Goal: Check status: Check status

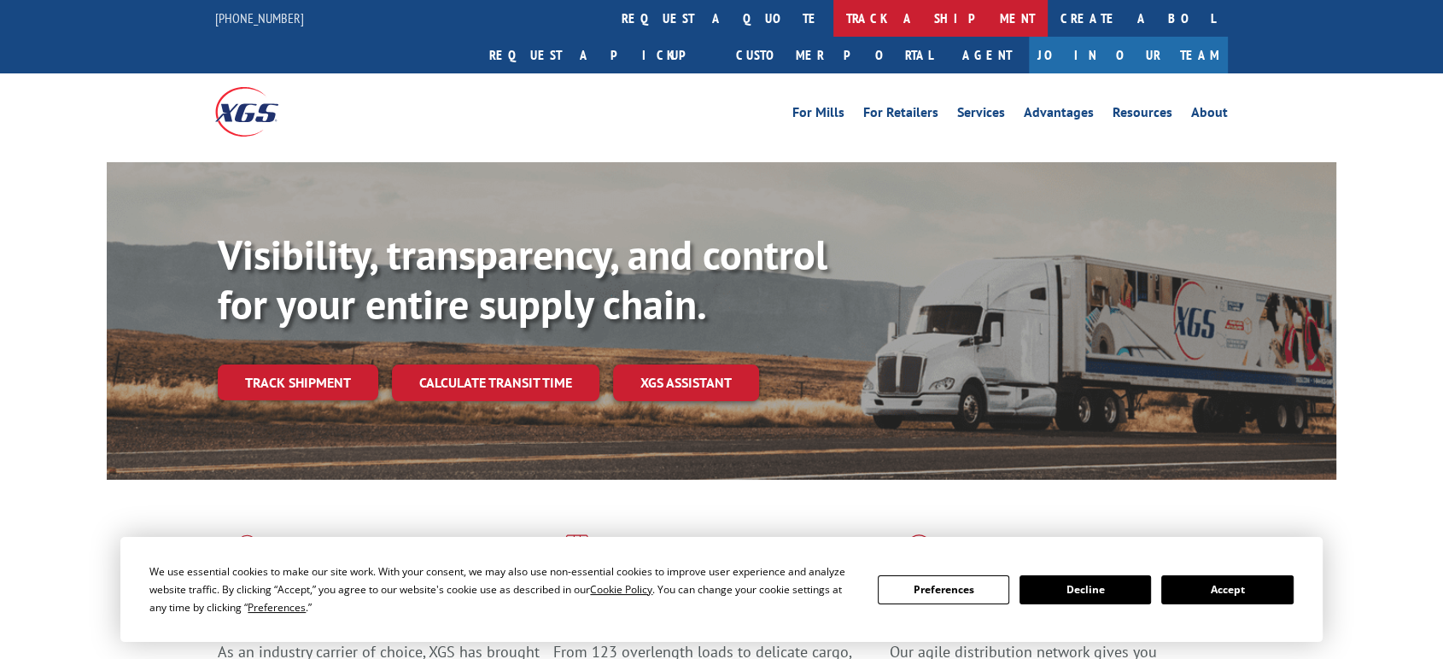
click at [834, 12] on link "track a shipment" at bounding box center [941, 18] width 214 height 37
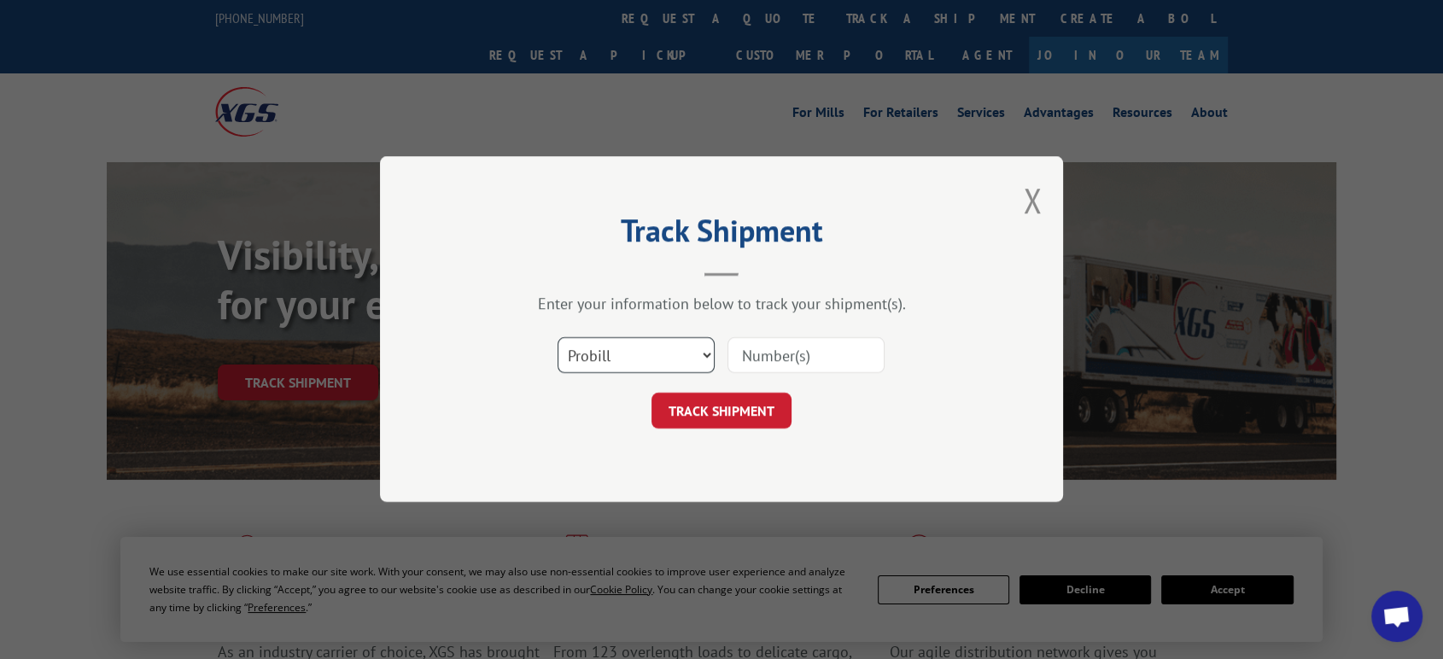
click at [614, 356] on select "Select category... Probill BOL PO" at bounding box center [636, 356] width 157 height 36
select select "po"
click at [558, 338] on select "Select category... Probill BOL PO" at bounding box center [636, 356] width 157 height 36
click at [771, 348] on input at bounding box center [806, 356] width 157 height 36
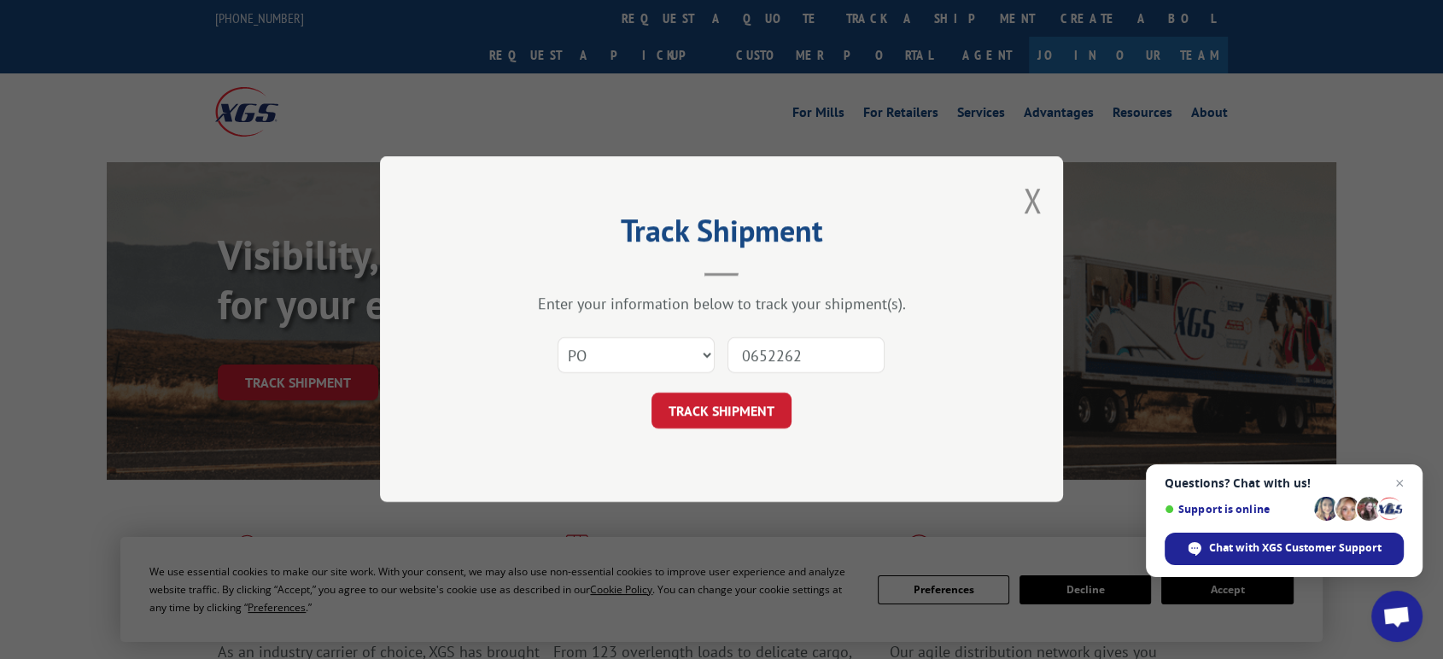
type input "06522623"
click button "TRACK SHIPMENT" at bounding box center [722, 412] width 140 height 36
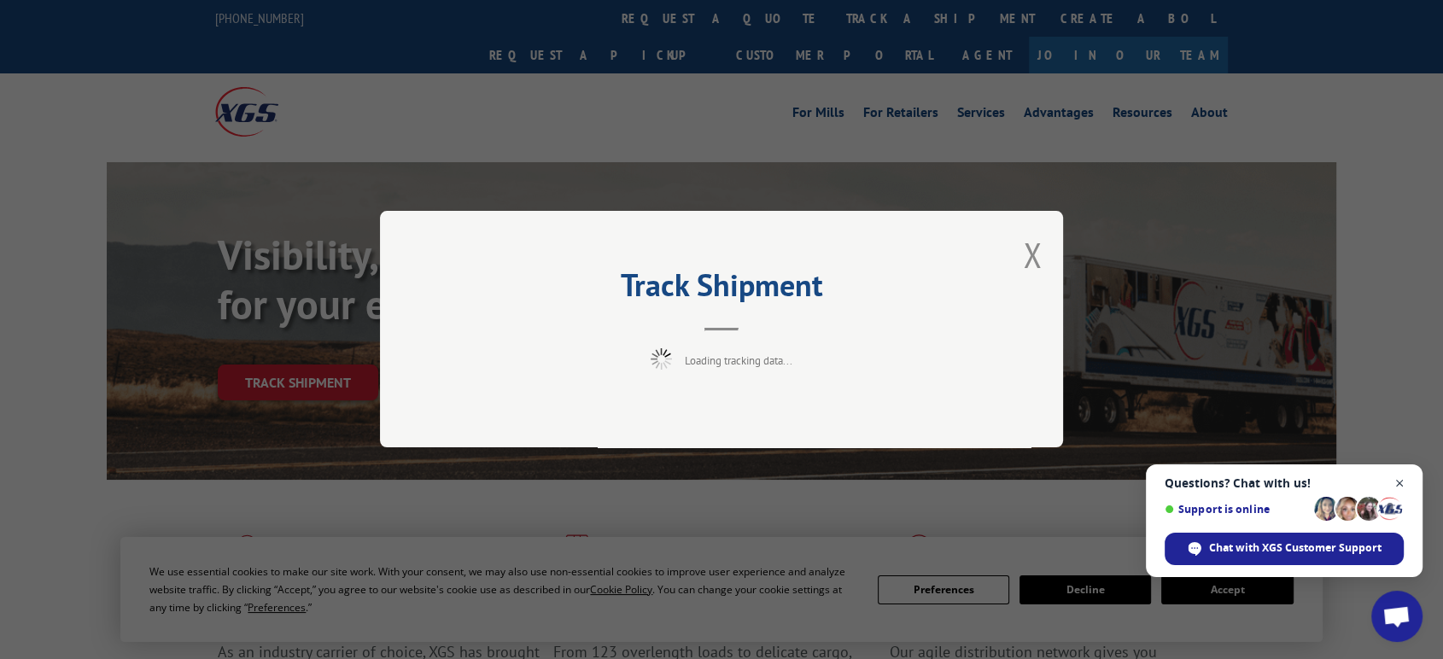
click at [1401, 485] on span "Close chat" at bounding box center [1400, 483] width 21 height 21
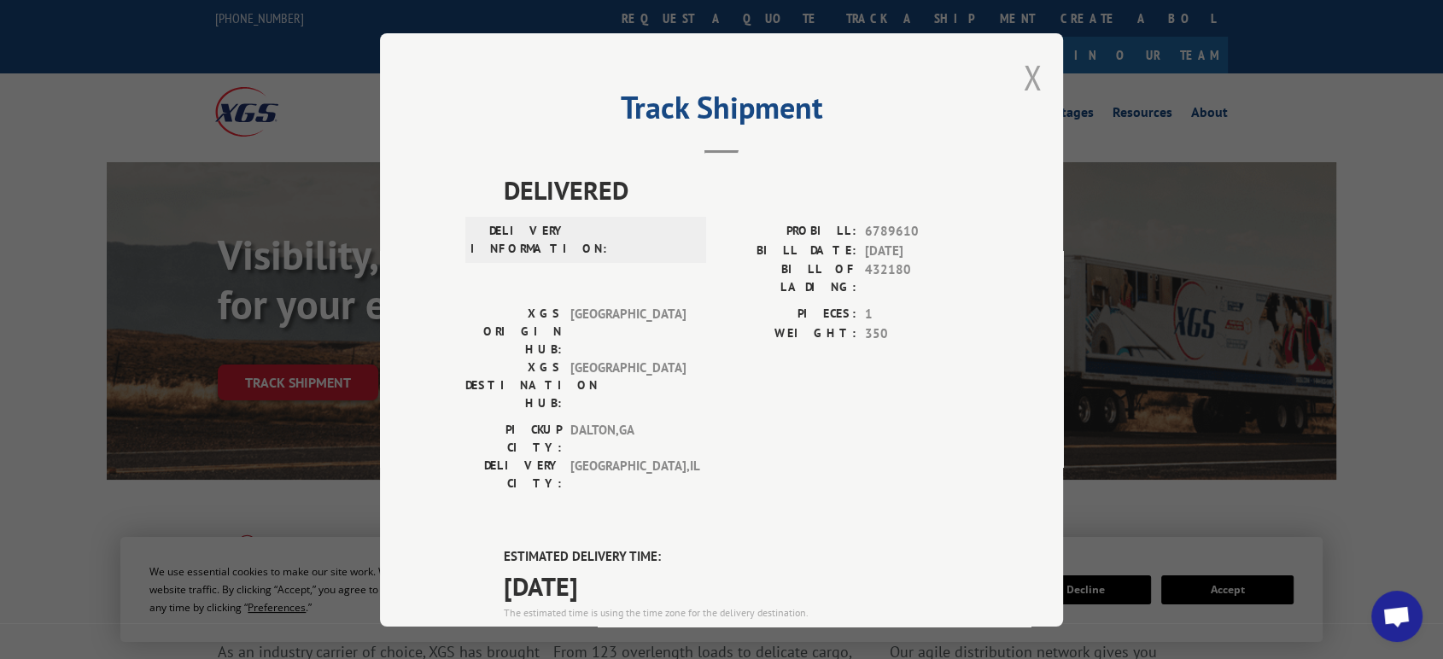
click at [1024, 71] on button "Close modal" at bounding box center [1032, 77] width 19 height 45
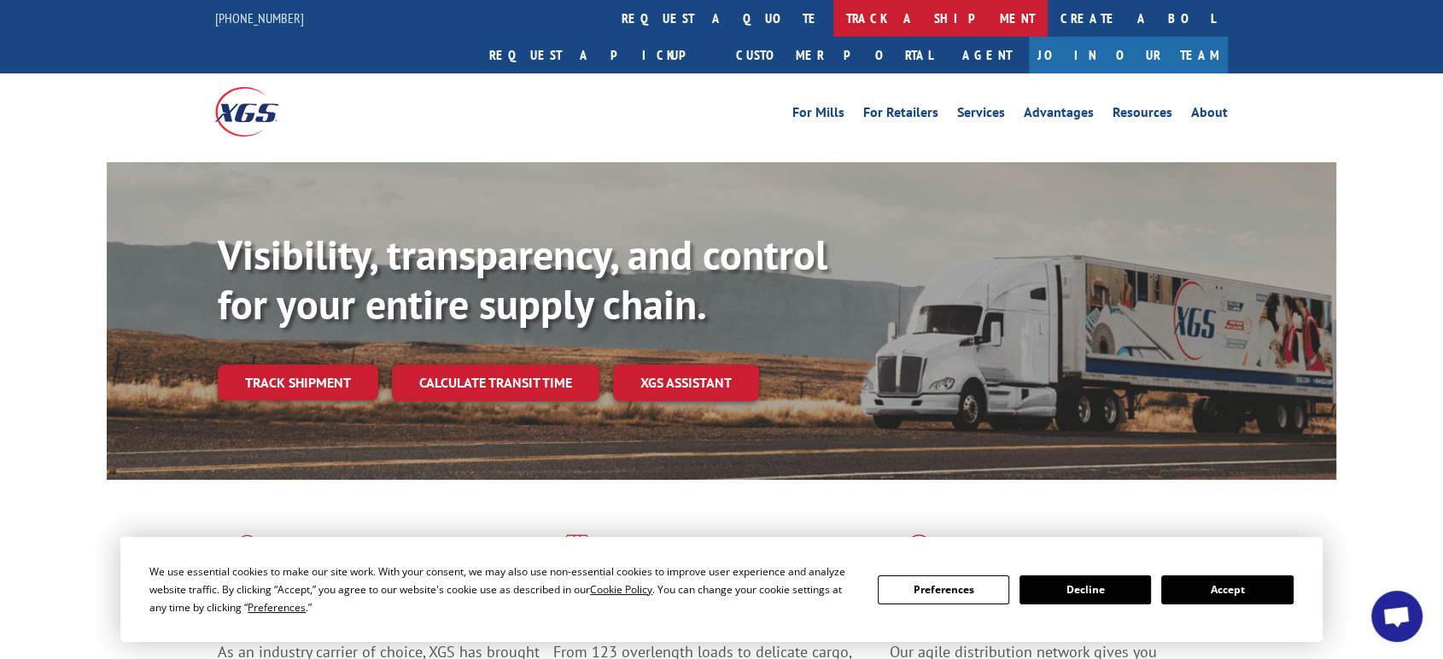
click at [834, 15] on link "track a shipment" at bounding box center [941, 18] width 214 height 37
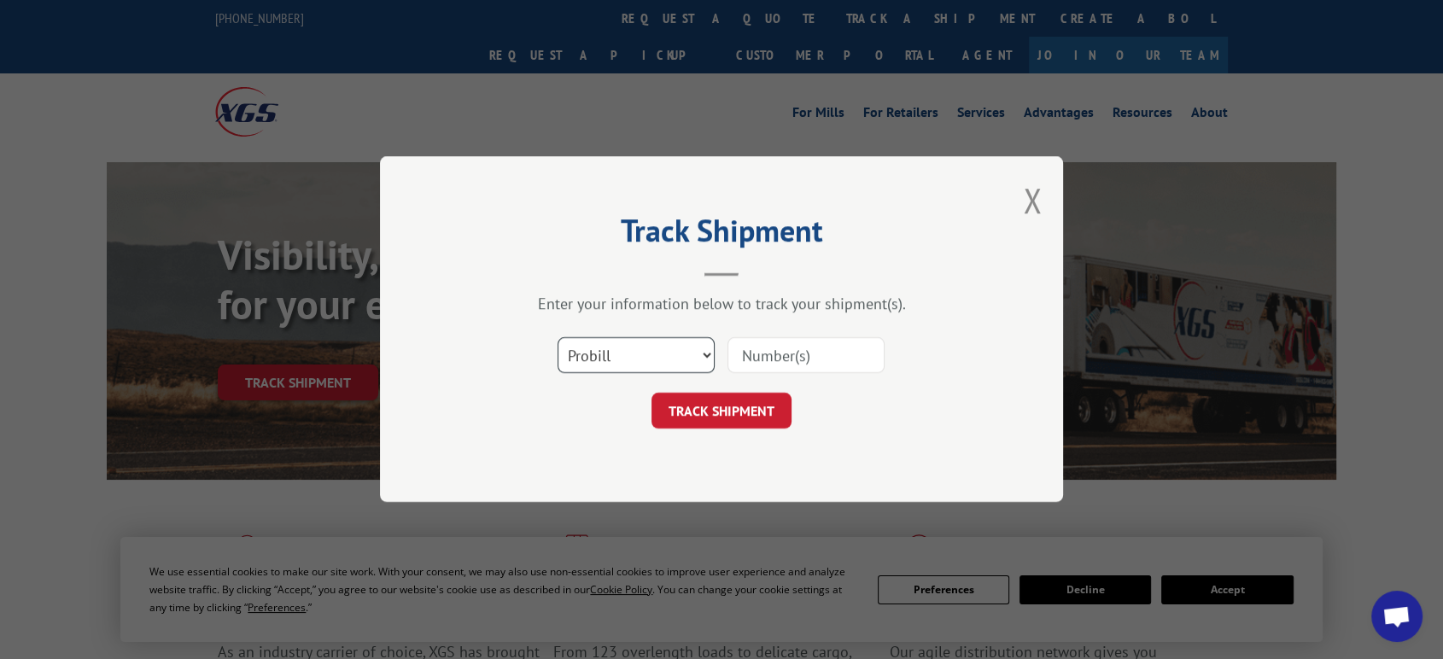
click at [626, 354] on select "Select category... Probill BOL PO" at bounding box center [636, 356] width 157 height 36
select select "po"
click at [558, 338] on select "Select category... Probill BOL PO" at bounding box center [636, 356] width 157 height 36
drag, startPoint x: 763, startPoint y: 360, endPoint x: 957, endPoint y: 360, distance: 193.9
click at [813, 360] on input at bounding box center [806, 356] width 157 height 36
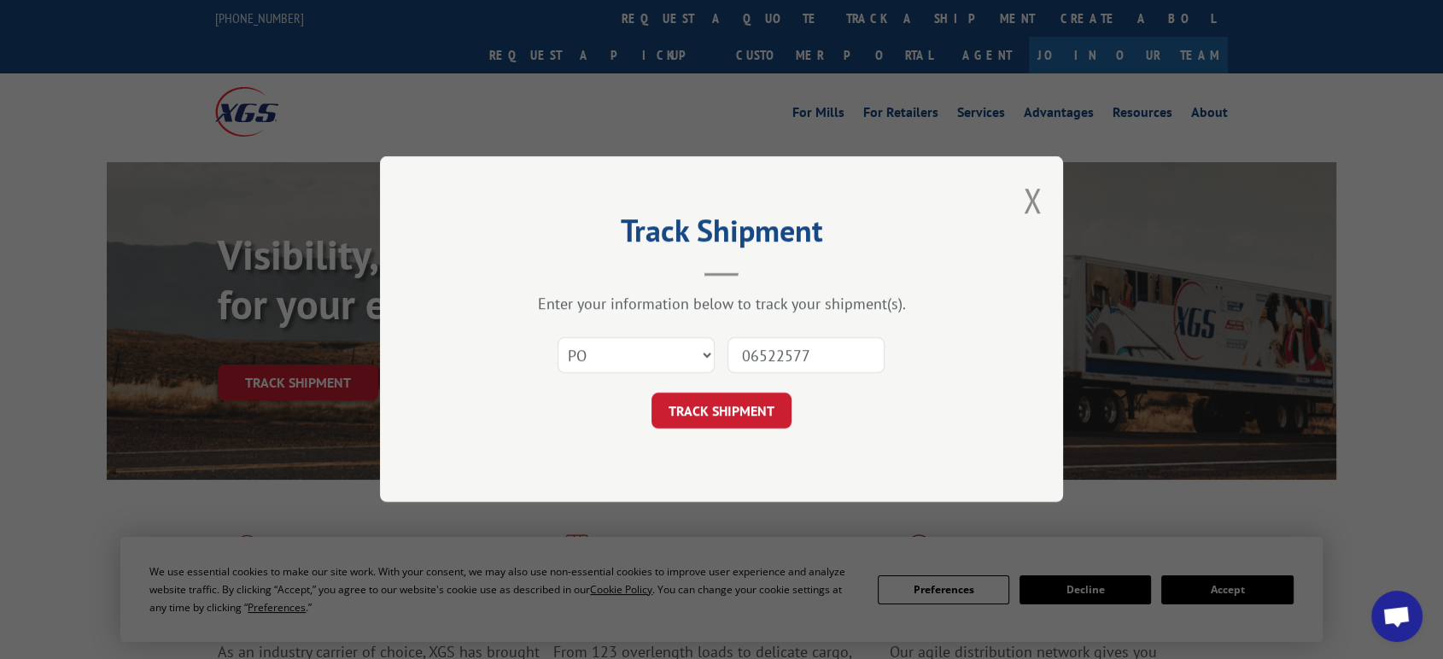
type input "06522577"
click at [652, 394] on button "TRACK SHIPMENT" at bounding box center [722, 412] width 140 height 36
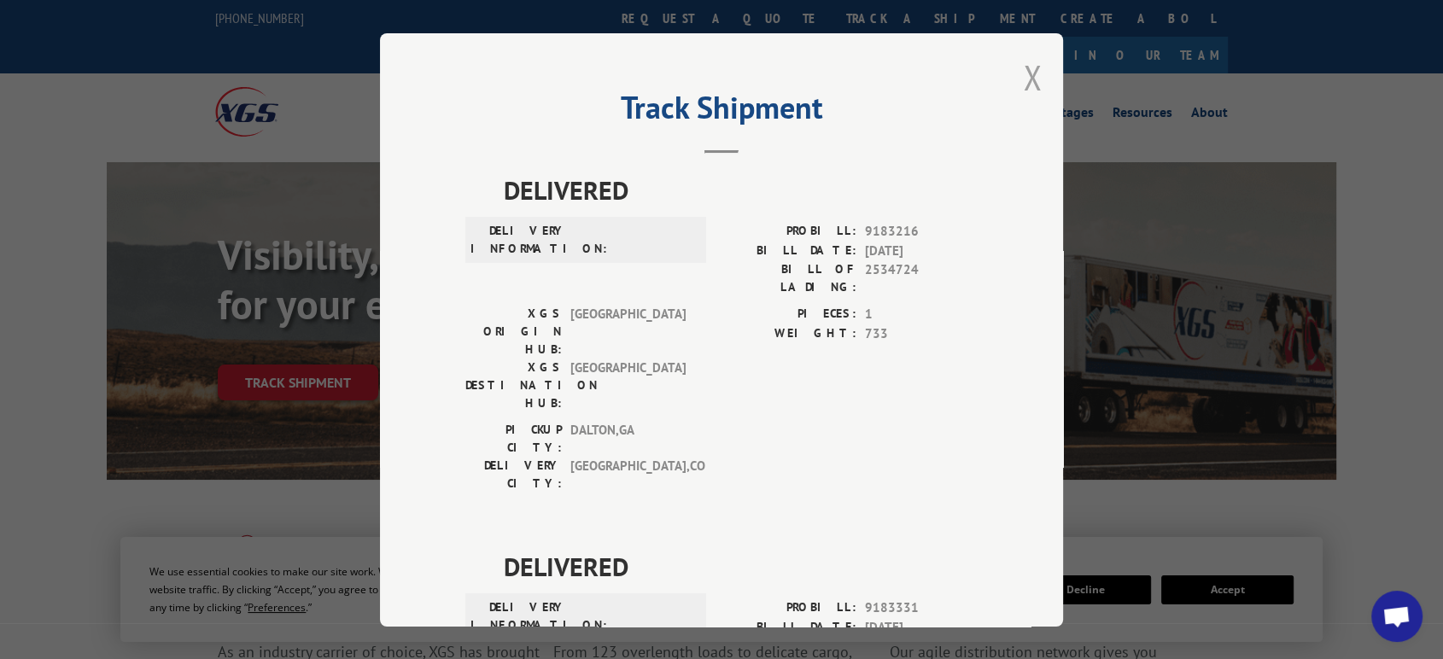
click at [1025, 68] on button "Close modal" at bounding box center [1032, 77] width 19 height 45
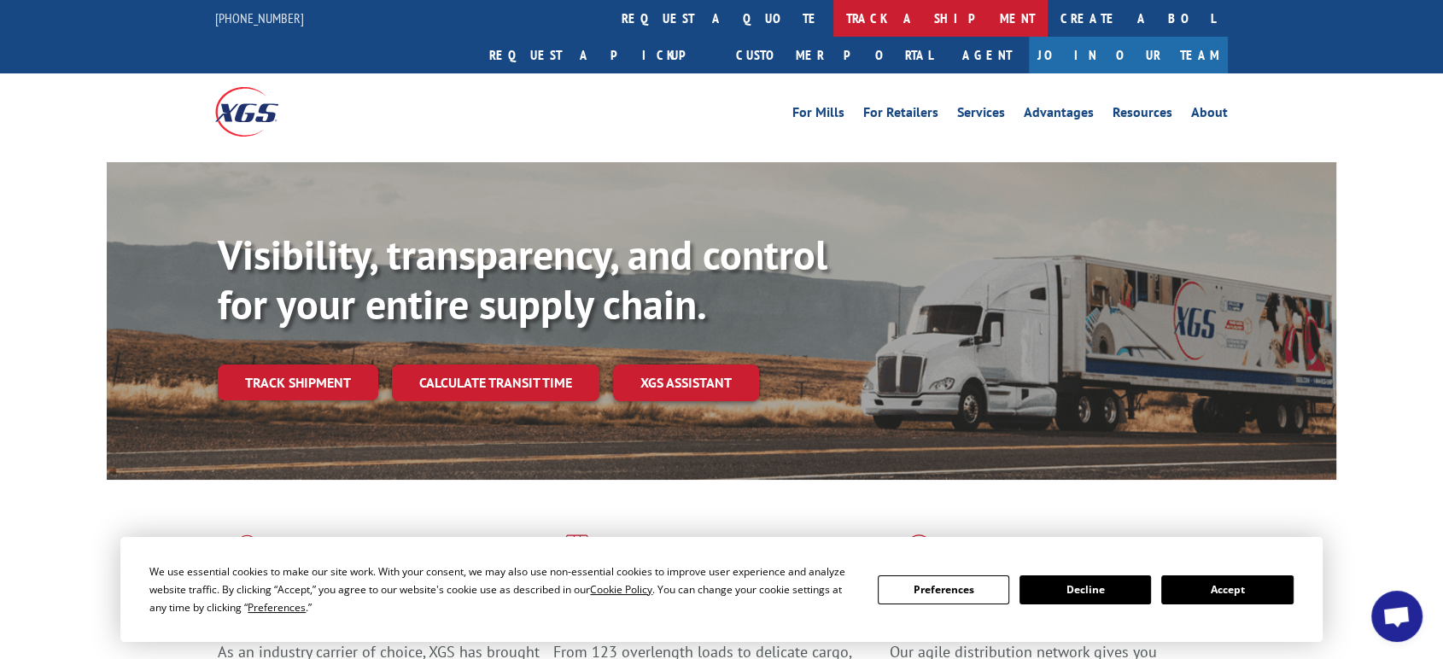
click at [834, 18] on link "track a shipment" at bounding box center [941, 18] width 214 height 37
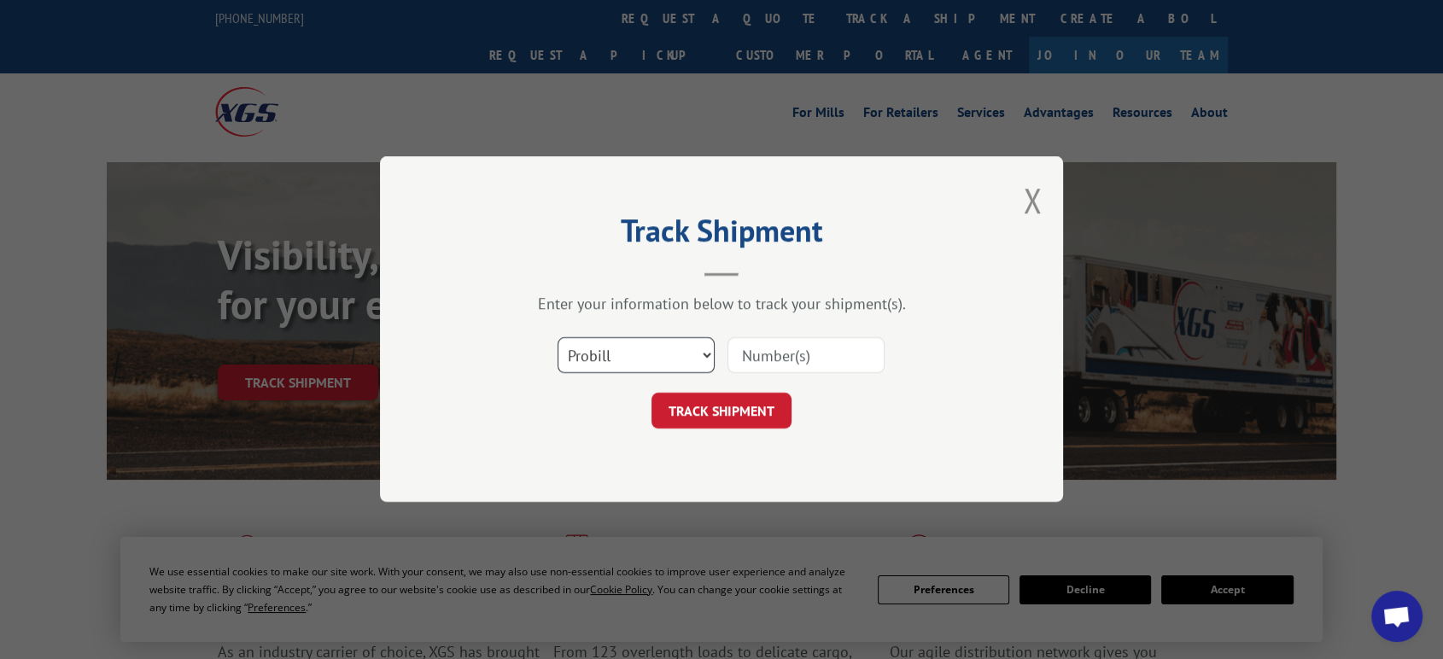
click at [635, 354] on select "Select category... Probill BOL PO" at bounding box center [636, 356] width 157 height 36
select select "po"
click at [558, 338] on select "Select category... Probill BOL PO" at bounding box center [636, 356] width 157 height 36
click at [782, 350] on input at bounding box center [806, 356] width 157 height 36
type input "06522783"
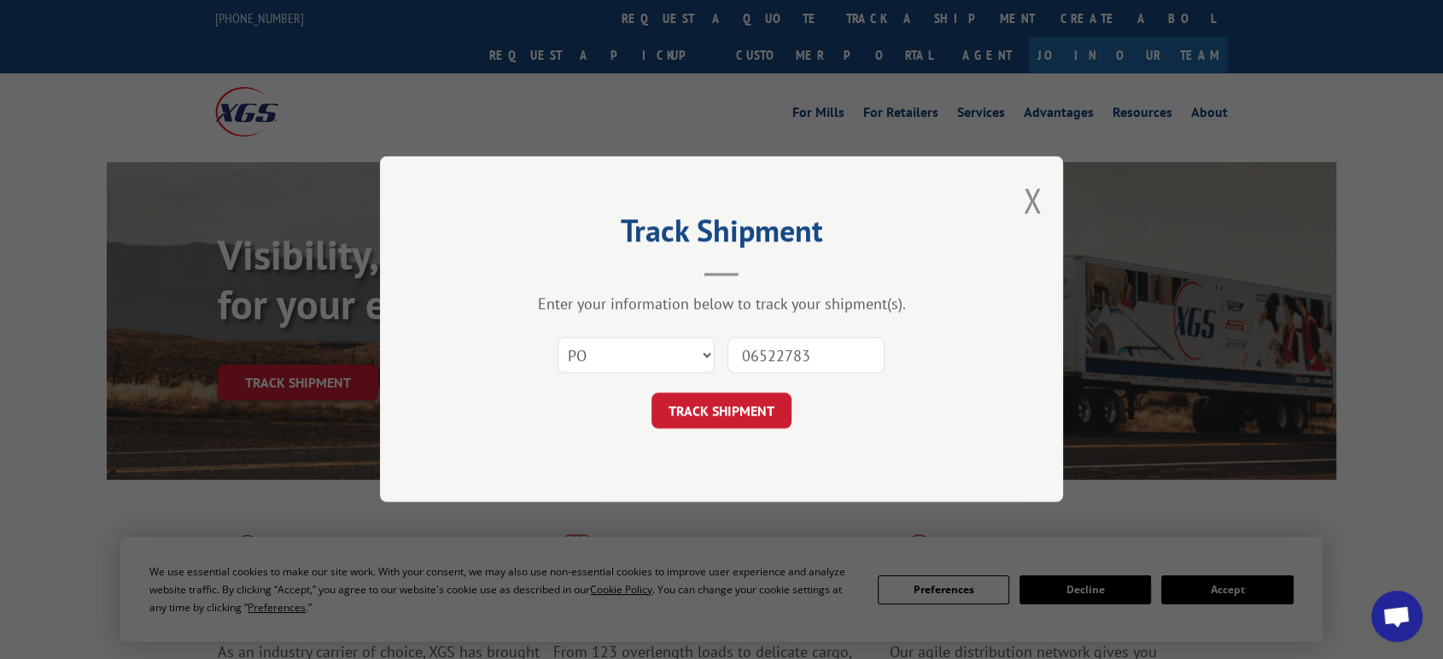
click button "TRACK SHIPMENT" at bounding box center [722, 412] width 140 height 36
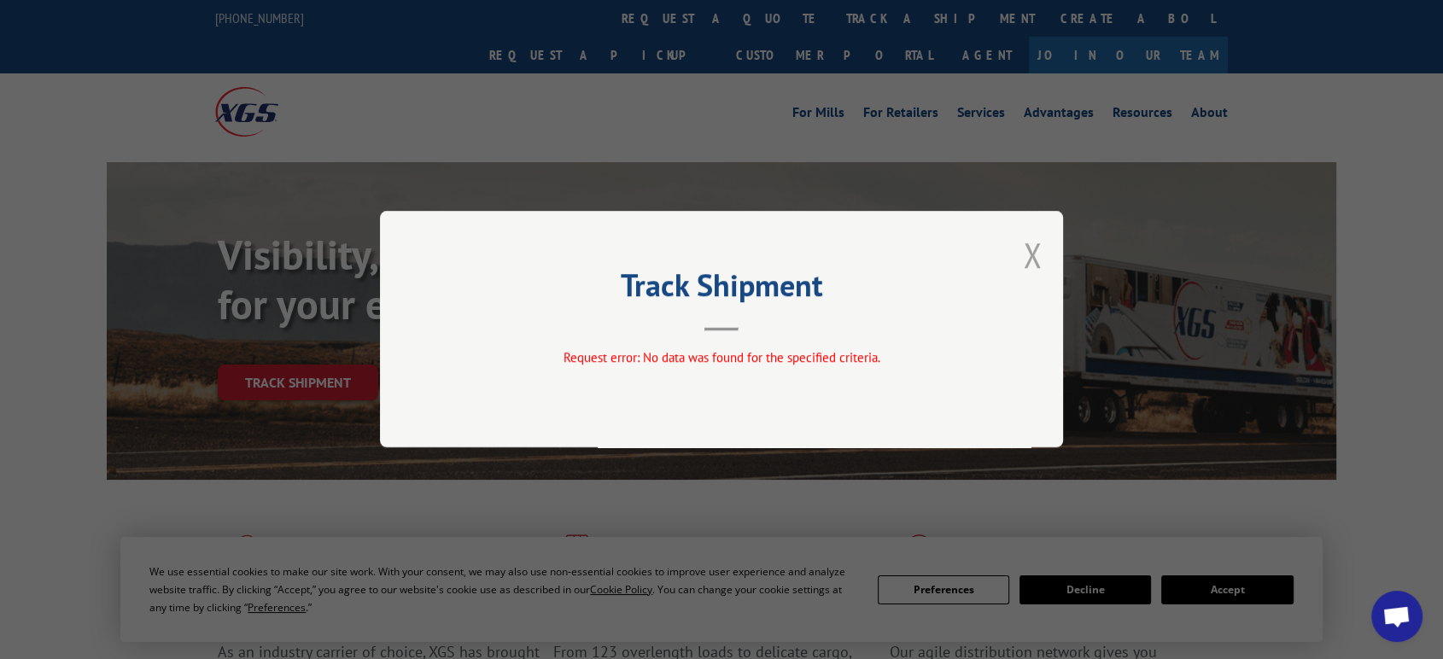
click at [1024, 251] on button "Close modal" at bounding box center [1032, 254] width 19 height 45
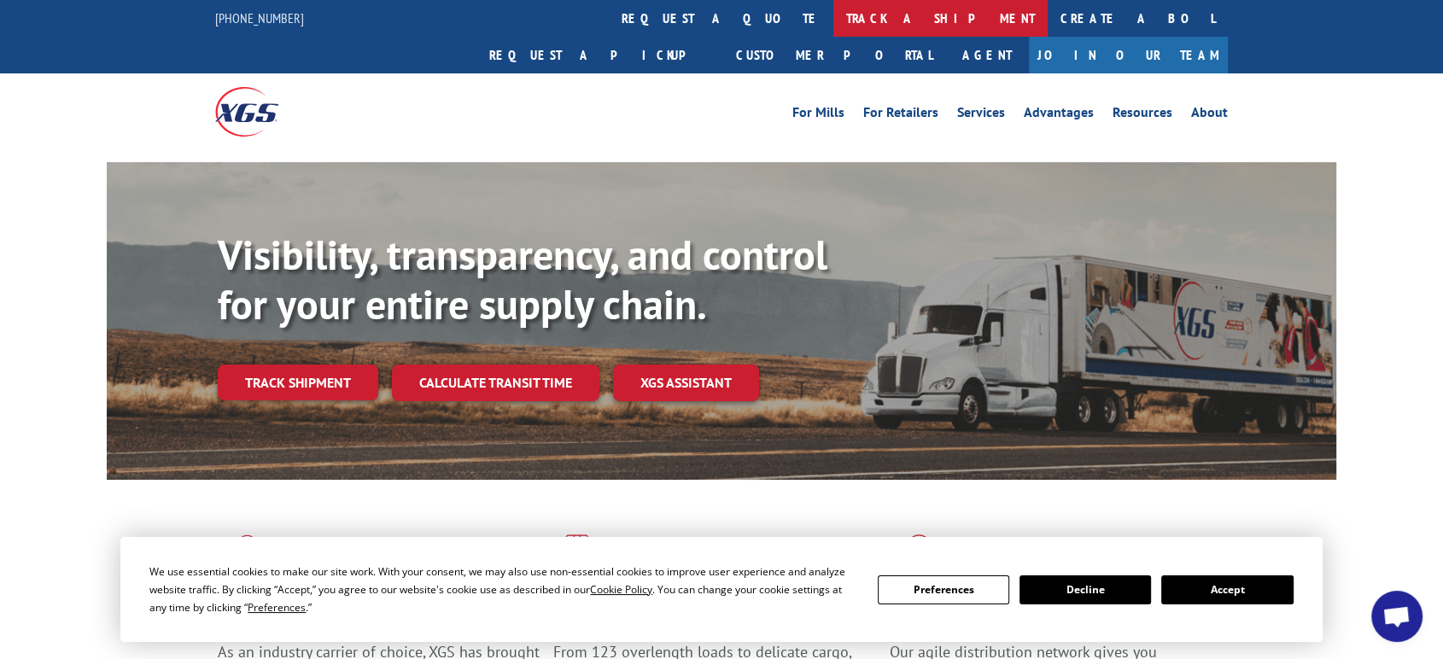
click at [834, 16] on link "track a shipment" at bounding box center [941, 18] width 214 height 37
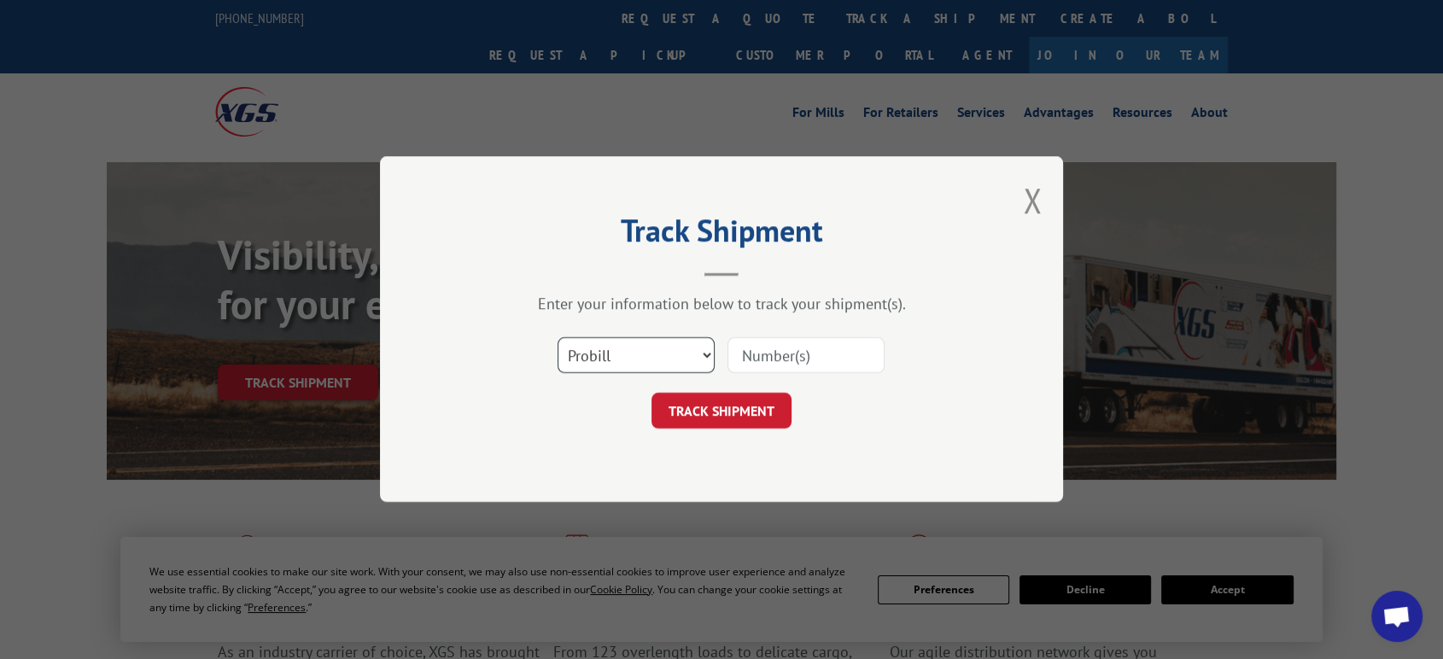
click at [608, 357] on select "Select category... Probill BOL PO" at bounding box center [636, 356] width 157 height 36
select select "po"
click at [558, 338] on select "Select category... Probill BOL PO" at bounding box center [636, 356] width 157 height 36
drag, startPoint x: 810, startPoint y: 366, endPoint x: 938, endPoint y: 345, distance: 129.7
click at [846, 360] on input at bounding box center [806, 356] width 157 height 36
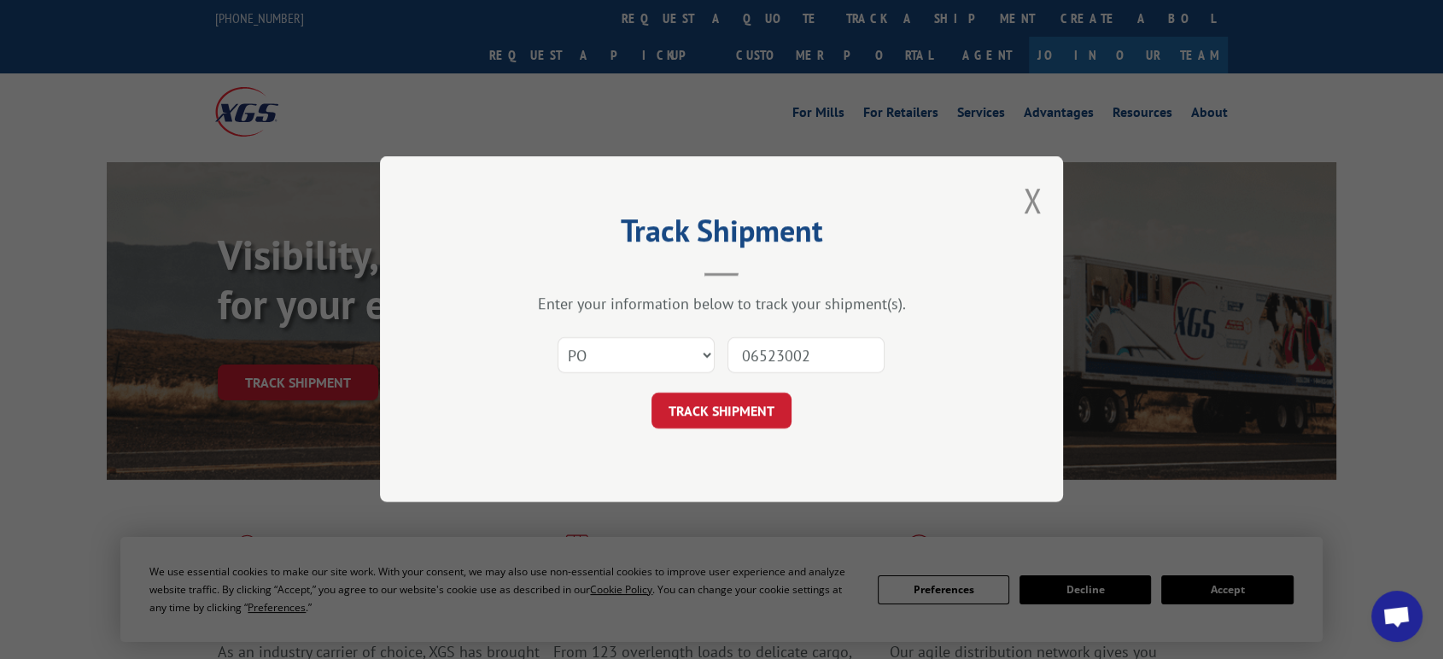
type input "06523002"
click at [652, 394] on button "TRACK SHIPMENT" at bounding box center [722, 412] width 140 height 36
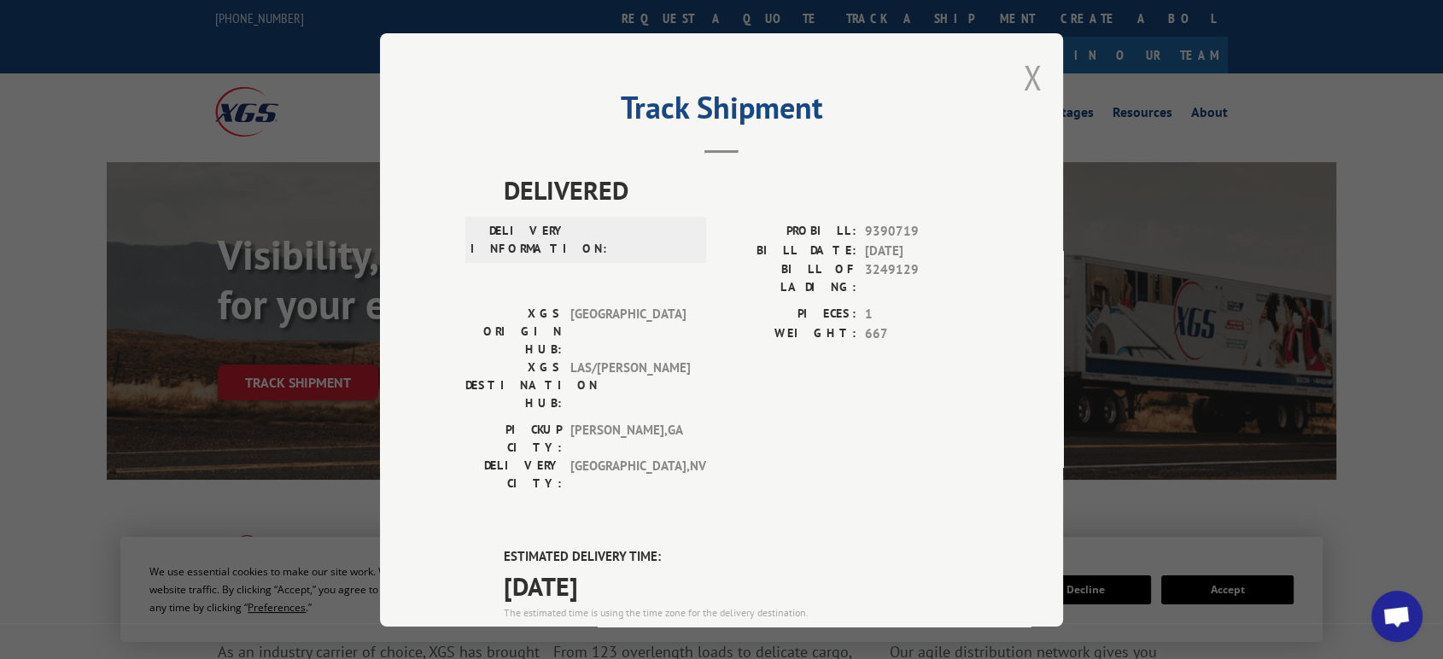
click at [1029, 77] on button "Close modal" at bounding box center [1032, 77] width 19 height 45
